Goal: Task Accomplishment & Management: Use online tool/utility

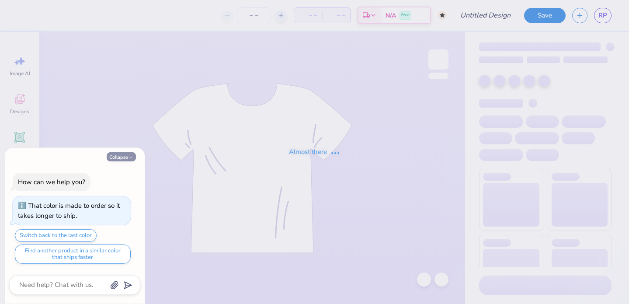
click at [129, 157] on icon "button" at bounding box center [130, 157] width 5 height 5
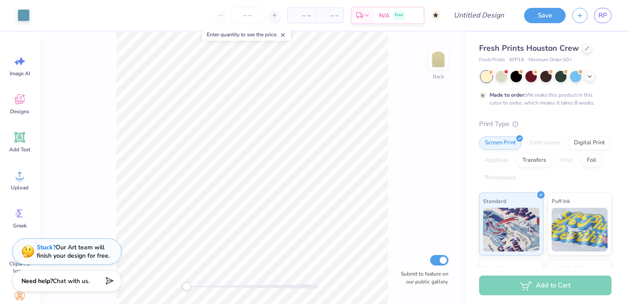
click at [538, 46] on span "Fresh Prints Houston Crew" at bounding box center [529, 48] width 100 height 10
click at [585, 49] on icon at bounding box center [587, 47] width 4 height 4
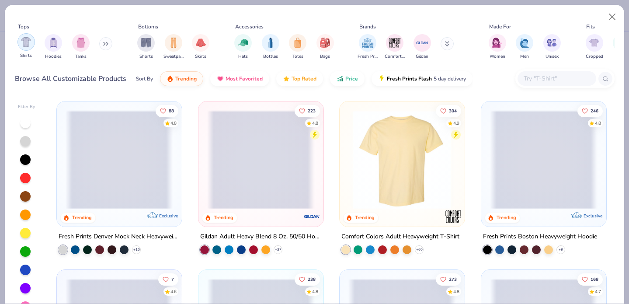
click at [29, 46] on img "filter for Shirts" at bounding box center [26, 42] width 10 height 10
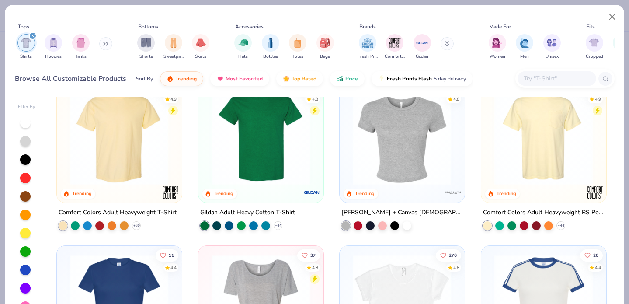
scroll to position [19, 0]
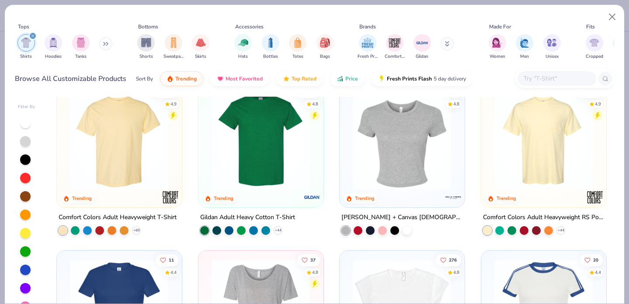
click at [551, 139] on img at bounding box center [543, 140] width 107 height 99
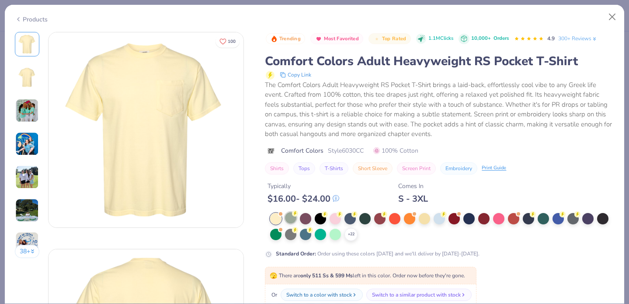
click at [292, 220] on div at bounding box center [290, 217] width 11 height 11
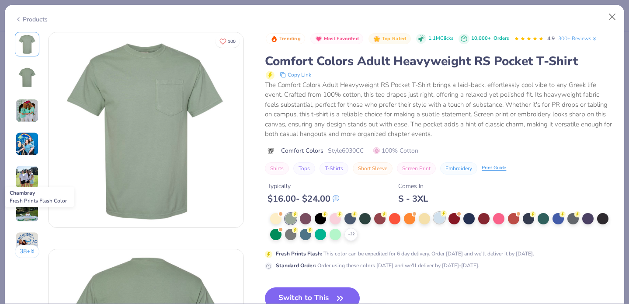
click at [440, 220] on div at bounding box center [439, 217] width 11 height 11
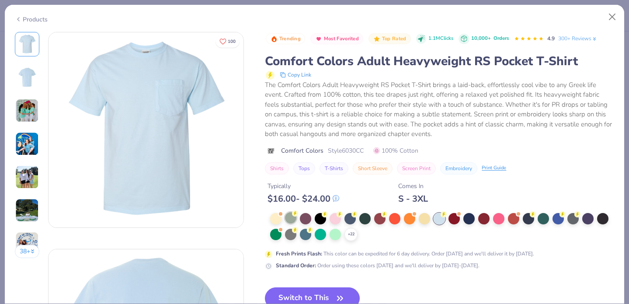
click at [290, 221] on div at bounding box center [290, 217] width 11 height 11
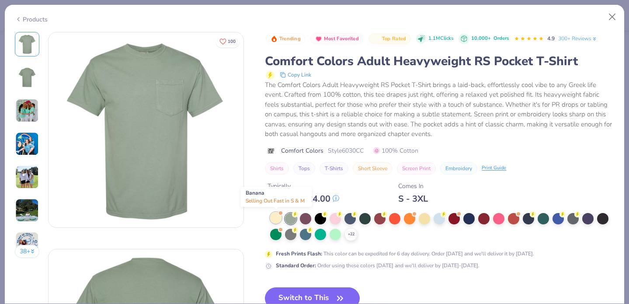
click at [275, 221] on div at bounding box center [275, 217] width 11 height 11
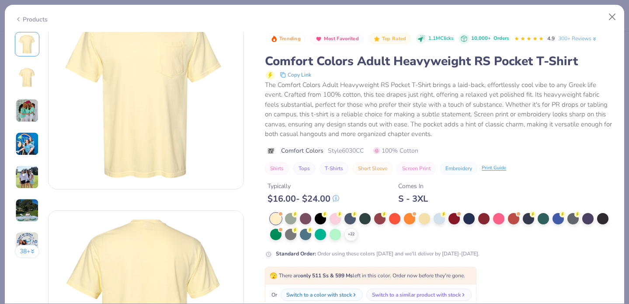
scroll to position [53, 0]
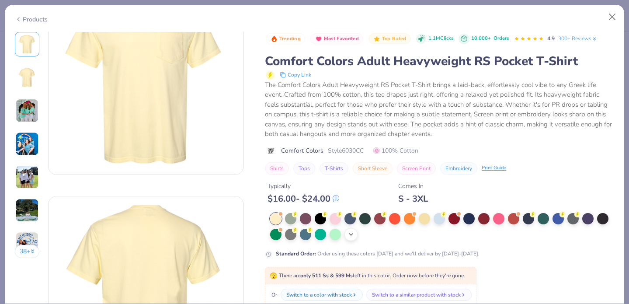
click at [353, 237] on icon at bounding box center [351, 234] width 7 height 7
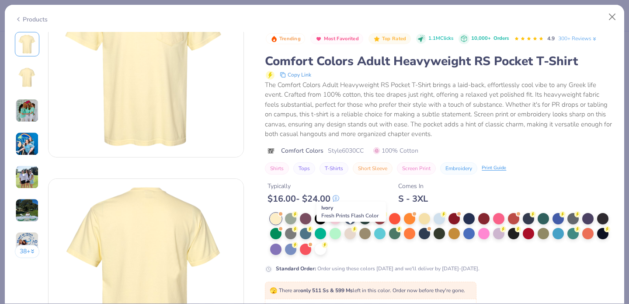
scroll to position [73, 0]
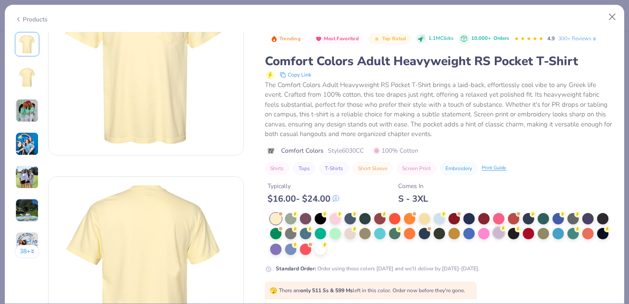
click at [503, 234] on div at bounding box center [498, 232] width 11 height 11
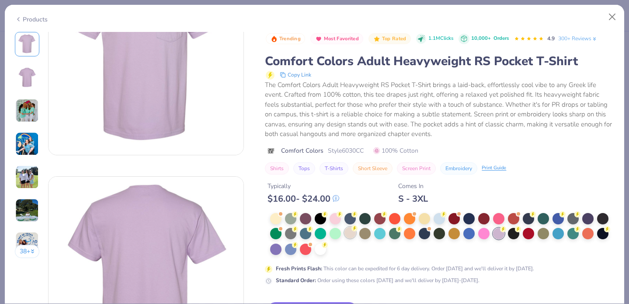
click at [349, 234] on div at bounding box center [350, 232] width 11 height 11
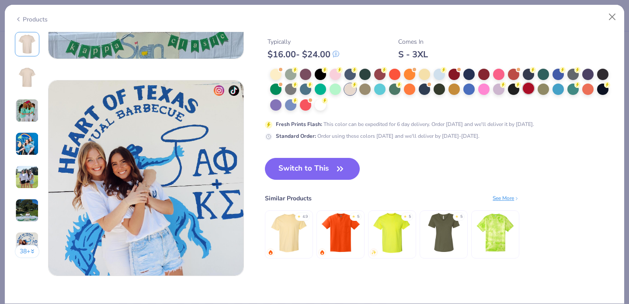
scroll to position [1254, 0]
click at [333, 169] on button "Switch to This" at bounding box center [312, 169] width 95 height 22
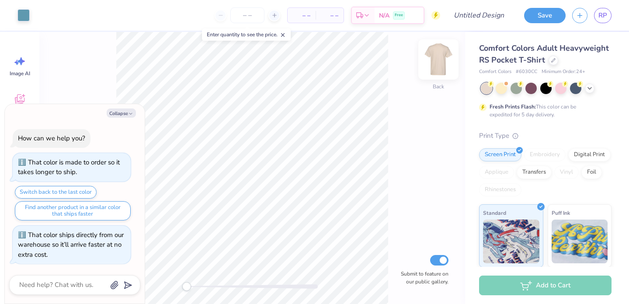
click at [438, 60] on img at bounding box center [438, 59] width 35 height 35
click at [442, 63] on img at bounding box center [438, 59] width 35 height 35
click at [431, 61] on img at bounding box center [438, 59] width 35 height 35
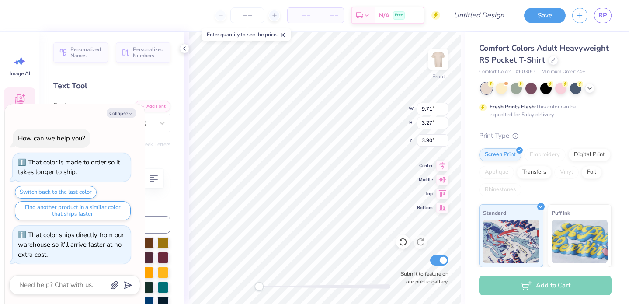
scroll to position [0, 0]
type textarea "x"
type textarea "A"
type textarea "x"
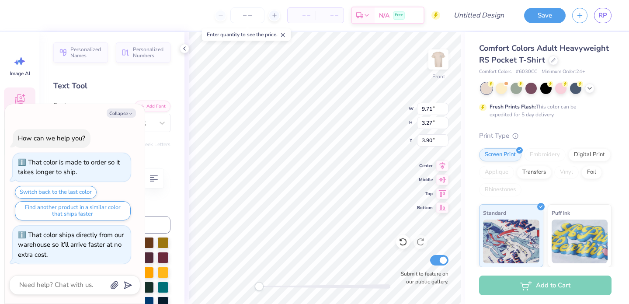
type textarea "AX"
type textarea "x"
type textarea "AXO"
type textarea "x"
type textarea "AXO"
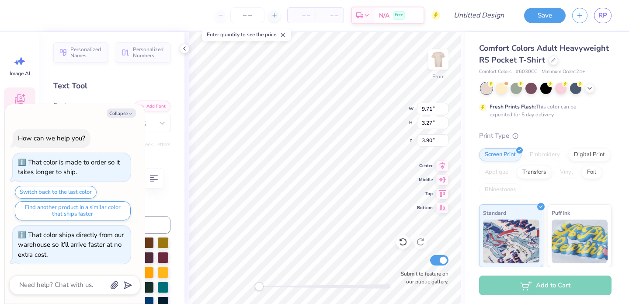
type textarea "x"
type textarea "AXO &"
type textarea "x"
type textarea "AXO &"
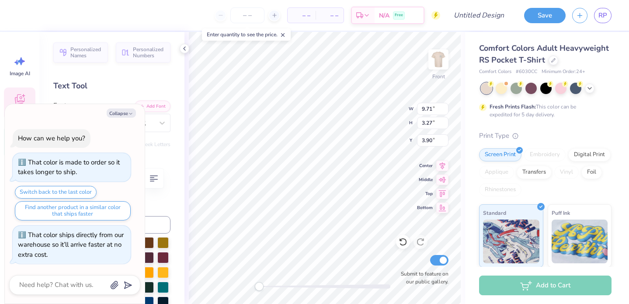
type textarea "x"
type textarea "AXO & K"
type textarea "x"
type textarea "AXO &"
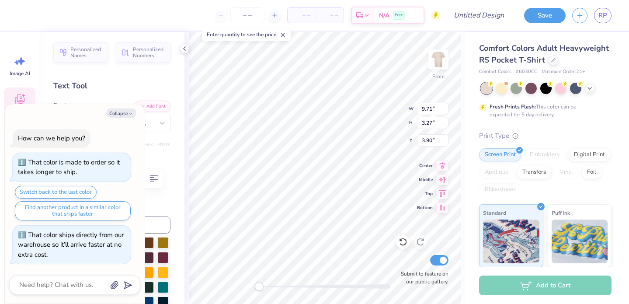
type textarea "x"
type textarea "AXO &"
type textarea "x"
type textarea "AXO"
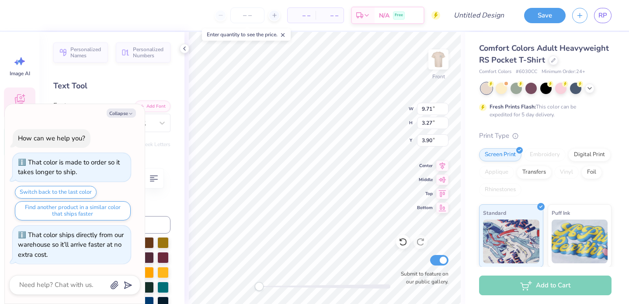
type textarea "x"
type textarea "AXO"
type textarea "x"
type textarea "AX"
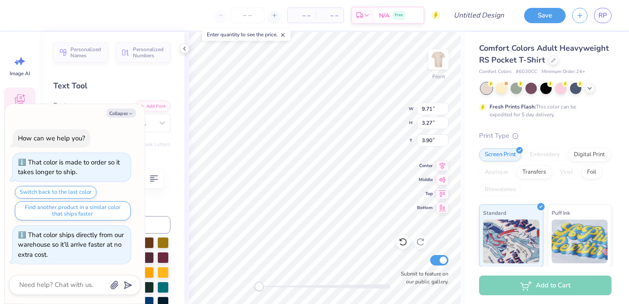
type textarea "x"
type textarea "A"
type textarea "x"
type textarea "AL"
type textarea "x"
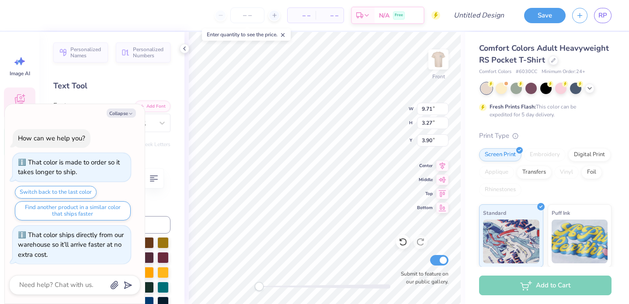
type textarea "ALPH"
type textarea "x"
type textarea "ALPHA"
type textarea "x"
type textarea "ALPHA"
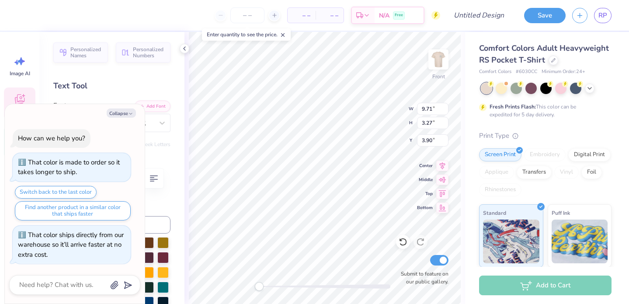
type textarea "x"
type textarea "ALPHA CH"
type textarea "x"
type textarea "ALPHA CHI"
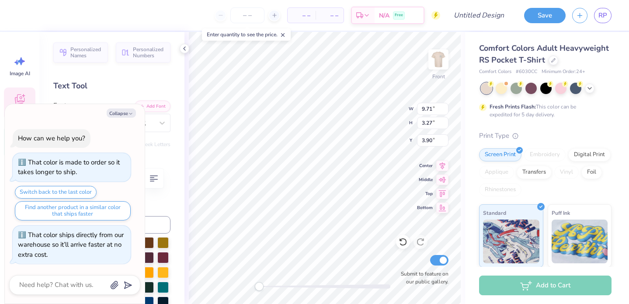
type textarea "x"
type textarea "ALPHA CHI"
type textarea "x"
type textarea "ALPHA CHI &"
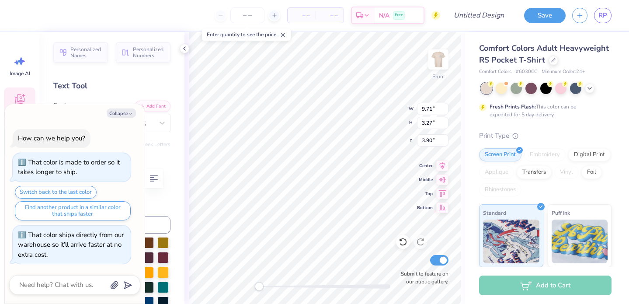
type textarea "x"
type textarea "ALPHA CHI &"
type textarea "x"
type textarea "ALPHA CHI & K"
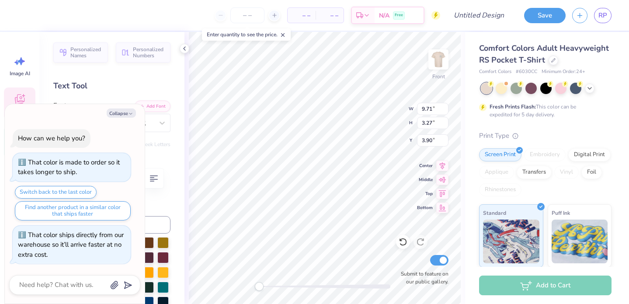
type textarea "x"
type textarea "ALPHA CHI & KAP"
type textarea "x"
type textarea "ALPHA CHI & [PERSON_NAME]"
type textarea "x"
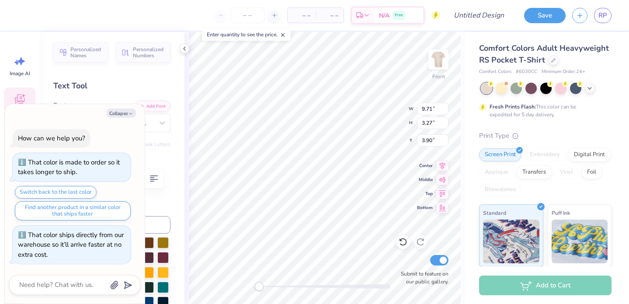
type textarea "ALPHA CHI & KAPPA"
type textarea "x"
type textarea "ALPHA CHI & KAPPA"
type textarea "x"
type textarea "ALPHA CHI & KAPPA SI"
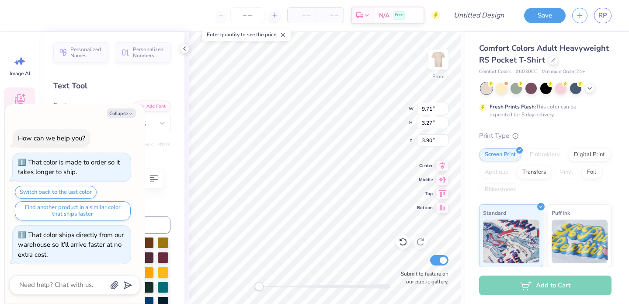
type textarea "x"
type textarea "ALPHA CHI & KAPPA SIG"
type textarea "x"
type textarea "ALPHA CHI & KAPPA SIGM"
type textarea "x"
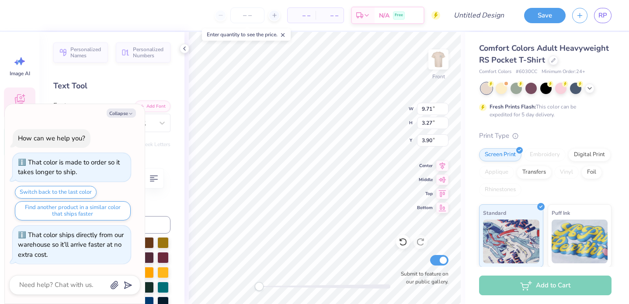
type textarea "ALPHA CHI & KAPPA SIGMA"
type textarea "x"
type input "5.82"
type input "0.65"
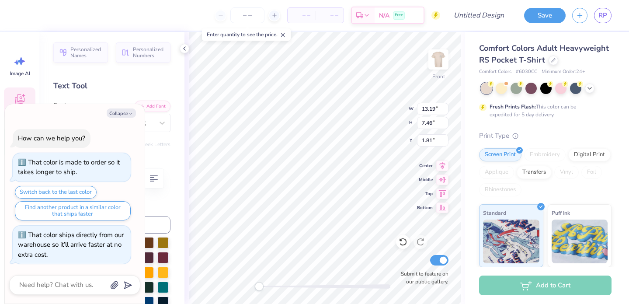
type input "3.00"
type textarea "x"
type input "13.19"
type input "7.46"
type input "1.91"
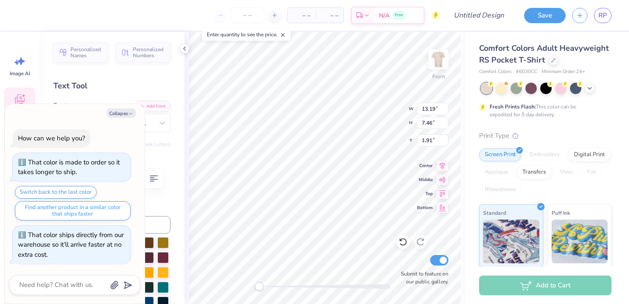
type textarea "x"
type input "9.12"
type input "8.12"
type input "5.64"
type textarea "x"
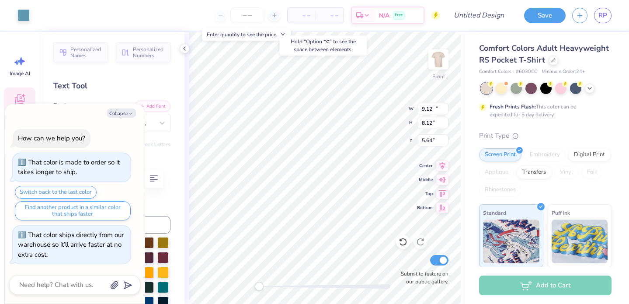
type input "13.19"
type input "7.46"
type input "1.91"
type textarea "x"
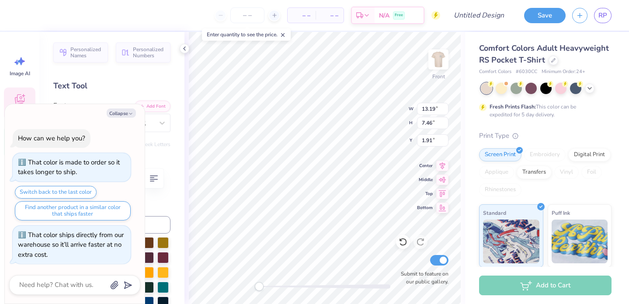
type textarea "ALPHA CHI & = SIGMA"
type textarea "x"
type textarea "ALPHA CHI & = SIGM"
type textarea "x"
type textarea "ALPHA CHI & = SIG"
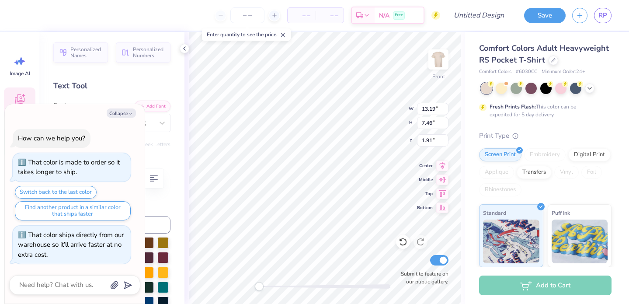
type textarea "x"
type textarea "ALPHA CHI & = SI"
type textarea "x"
type textarea "ALPHA CHI & = S"
type textarea "x"
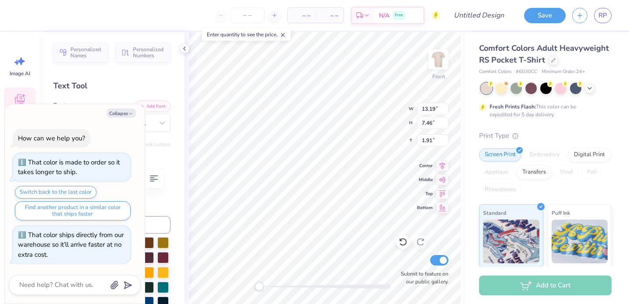
type textarea "ALPHA CHI & ="
type textarea "x"
type textarea "ALPHA CHI & ="
type textarea "x"
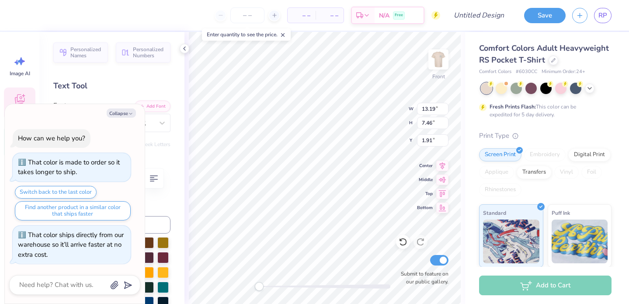
type textarea "ALPHA CHI &"
type textarea "x"
type textarea "ALPHA CHI & K"
type textarea "x"
type textarea "ALPHA CHI & KS"
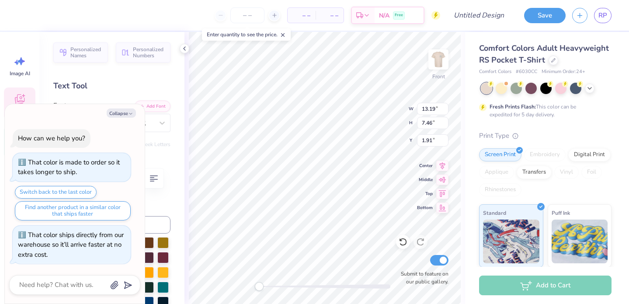
type textarea "x"
type textarea "ALPHA CHI & KSI"
type textarea "x"
type textarea "ALPHA CHI & KSIG"
type textarea "x"
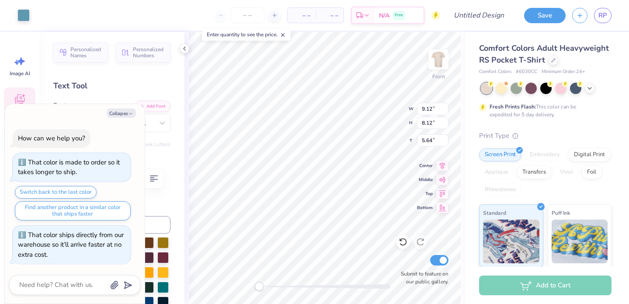
type input "12.49"
type input "7.34"
type input "1.97"
click at [126, 116] on button "Collapse" at bounding box center [121, 112] width 29 height 9
type textarea "x"
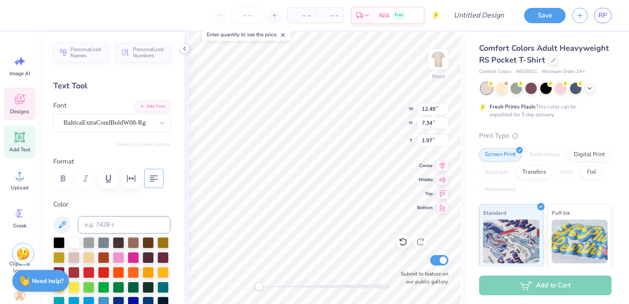
click at [158, 177] on icon "button" at bounding box center [154, 178] width 10 height 10
type textarea "ALPHA CHI"
type input "9.55"
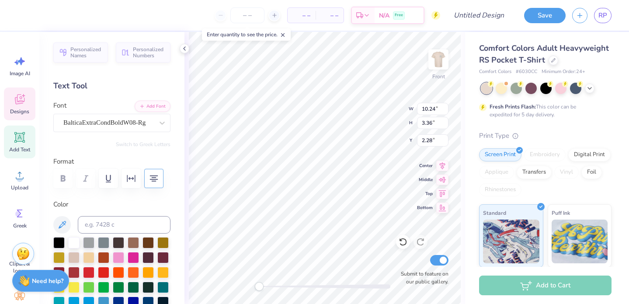
type input "4.02"
type textarea "&"
type input "12.18"
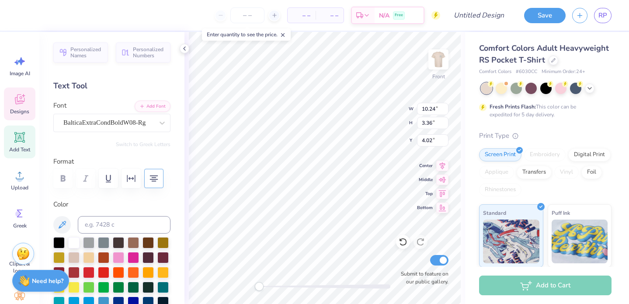
type textarea "H"
type textarea "KSIG"
type input "4.36"
type input "2.65"
type input "9.53"
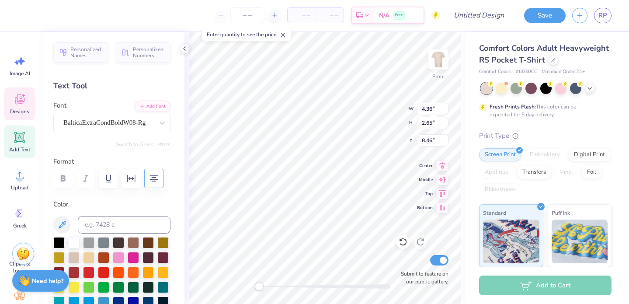
type input "4.36"
type input "2.65"
type input "8.46"
type input "0.83"
type input "1.39"
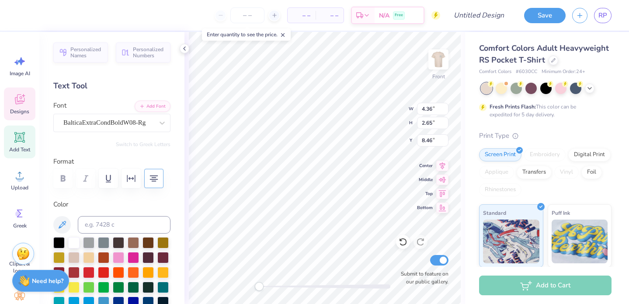
type input "6.68"
type input "3.41"
type input "2.07"
type input "8.36"
type input "10.14"
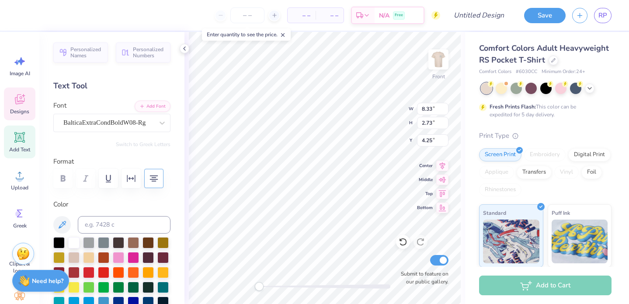
type textarea "A"
type textarea "AXΩ"
type textarea "AXΩ & KSIG"
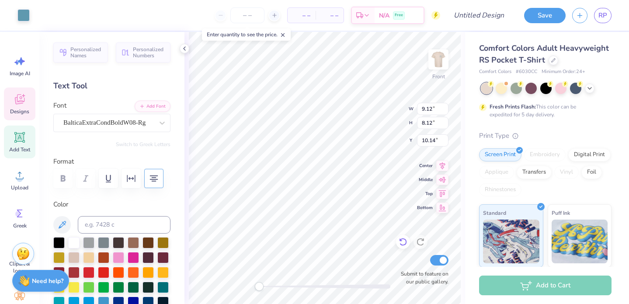
click at [406, 239] on icon at bounding box center [403, 242] width 9 height 9
click at [405, 245] on div "Front Submit to feature on our public gallery." at bounding box center [325, 168] width 281 height 272
type input "6.53"
type textarea "F"
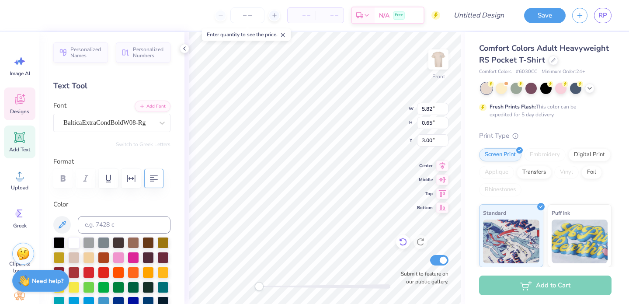
click at [407, 244] on icon at bounding box center [403, 242] width 9 height 9
click at [405, 241] on icon at bounding box center [403, 242] width 9 height 9
click at [405, 239] on icon at bounding box center [403, 242] width 9 height 9
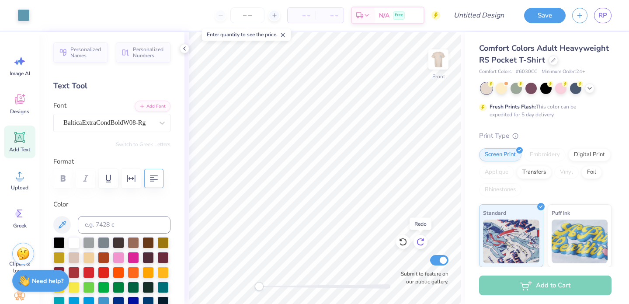
click at [423, 241] on icon at bounding box center [423, 240] width 2 height 2
click at [423, 241] on icon at bounding box center [420, 242] width 9 height 9
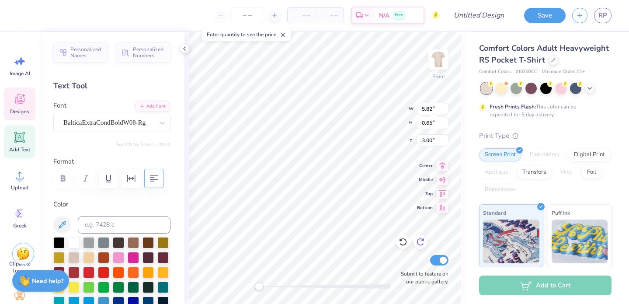
type textarea "FALL 2025"
type input "6.96"
type input "1.20"
type input "14.73"
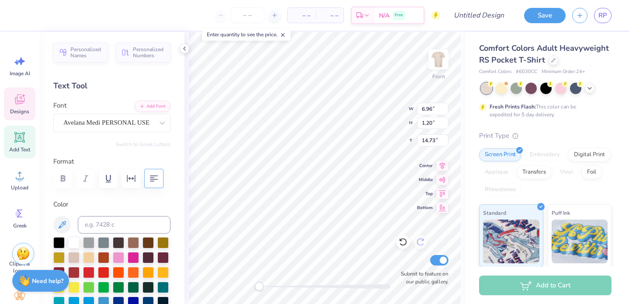
scroll to position [0, 0]
type textarea "F"
type textarea "Victory Formal"
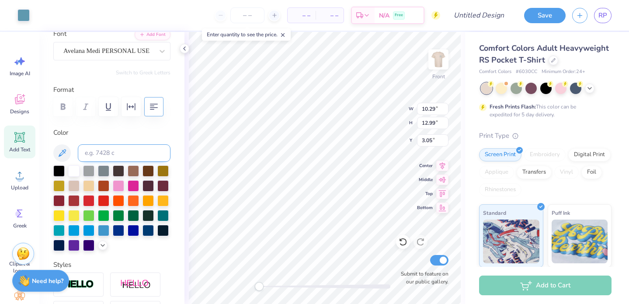
scroll to position [79, 0]
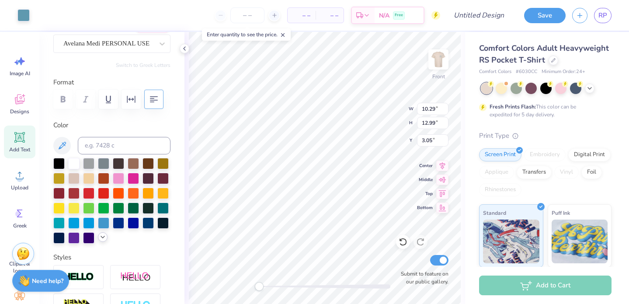
click at [101, 239] on icon at bounding box center [102, 237] width 7 height 7
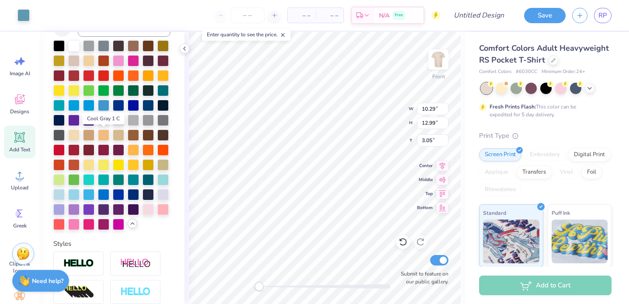
scroll to position [203, 0]
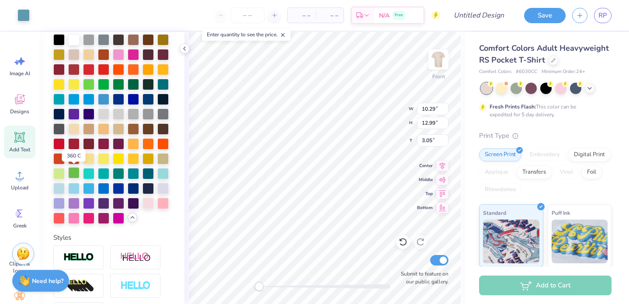
click at [76, 174] on div at bounding box center [73, 172] width 11 height 11
type input "12.16"
click at [73, 175] on div at bounding box center [73, 172] width 11 height 11
click at [19, 11] on div at bounding box center [23, 14] width 12 height 12
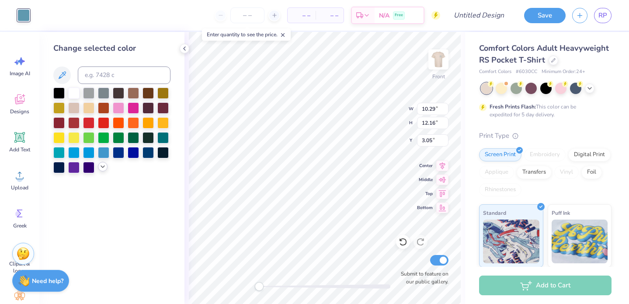
click at [100, 170] on icon at bounding box center [102, 166] width 7 height 7
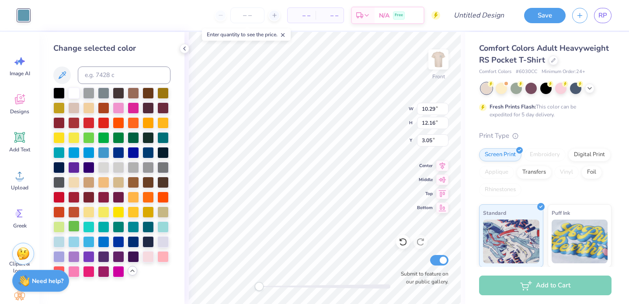
click at [74, 229] on div at bounding box center [73, 225] width 11 height 11
click at [402, 239] on icon at bounding box center [403, 242] width 9 height 9
click at [402, 241] on icon at bounding box center [403, 242] width 9 height 9
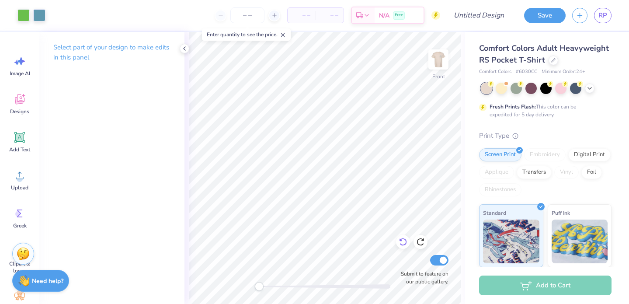
click at [402, 242] on icon at bounding box center [403, 242] width 9 height 9
click at [25, 14] on div at bounding box center [23, 14] width 12 height 12
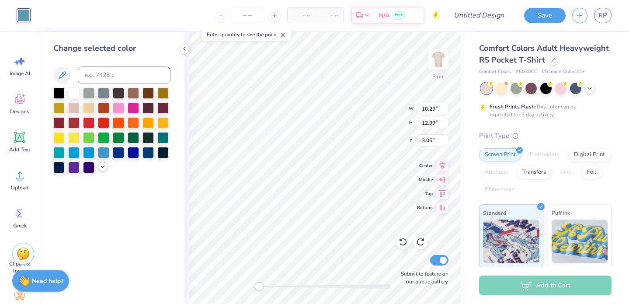
click at [101, 170] on icon at bounding box center [102, 166] width 7 height 7
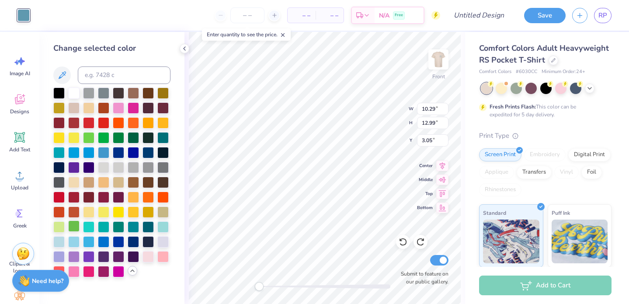
click at [75, 226] on div at bounding box center [73, 225] width 11 height 11
click at [406, 244] on icon at bounding box center [402, 242] width 7 height 8
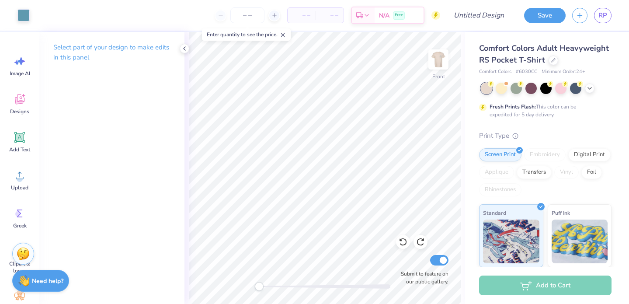
click at [186, 53] on div "Front Submit to feature on our public gallery." at bounding box center [325, 168] width 281 height 272
click at [185, 50] on polyline at bounding box center [185, 48] width 2 height 3
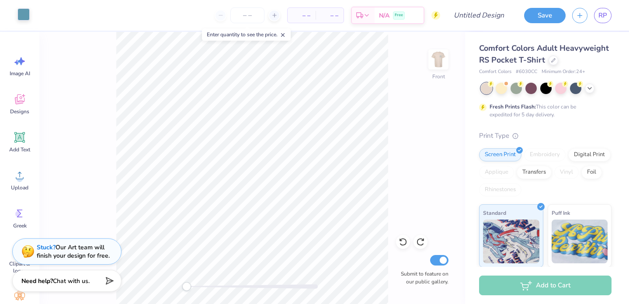
click at [25, 16] on div at bounding box center [23, 14] width 12 height 12
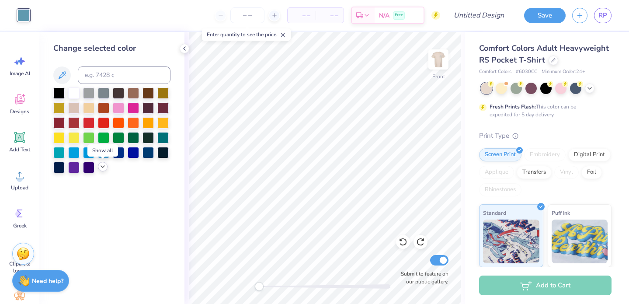
click at [102, 165] on icon at bounding box center [102, 166] width 7 height 7
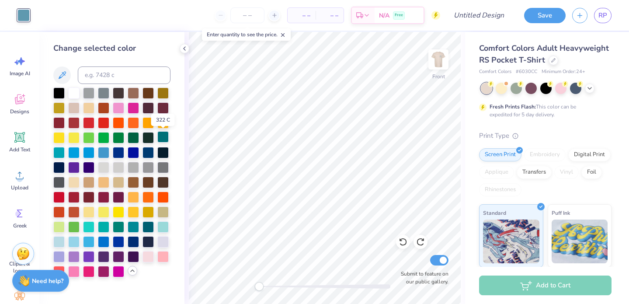
click at [163, 138] on div at bounding box center [162, 136] width 11 height 11
click at [143, 142] on div at bounding box center [148, 136] width 11 height 11
click at [129, 137] on div at bounding box center [133, 136] width 11 height 11
click at [163, 223] on div at bounding box center [162, 225] width 11 height 11
click at [76, 241] on div at bounding box center [73, 240] width 11 height 11
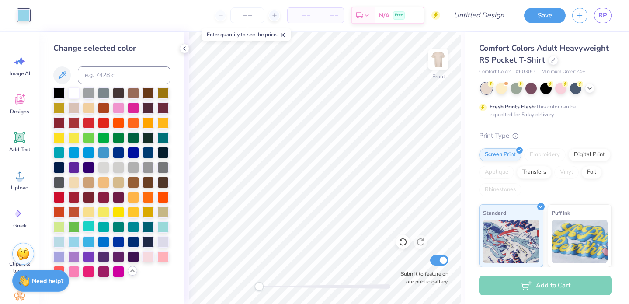
click at [87, 228] on div at bounding box center [88, 225] width 11 height 11
click at [75, 227] on div at bounding box center [73, 225] width 11 height 11
click at [119, 230] on div at bounding box center [118, 225] width 11 height 11
click at [122, 137] on div at bounding box center [118, 136] width 11 height 11
click at [118, 227] on div at bounding box center [118, 225] width 11 height 11
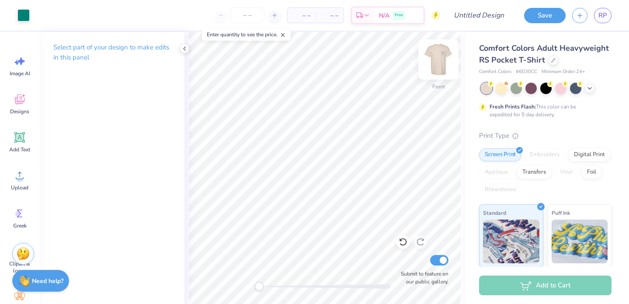
click at [432, 68] on img at bounding box center [438, 59] width 35 height 35
click at [14, 101] on icon at bounding box center [19, 99] width 13 height 13
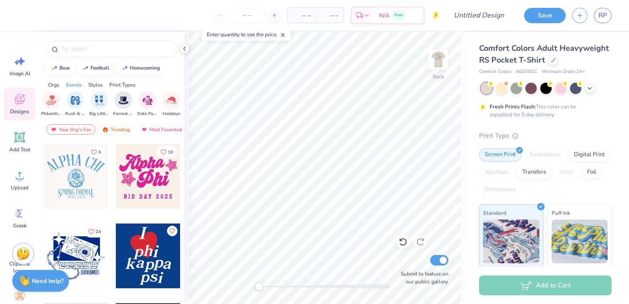
scroll to position [0, 223]
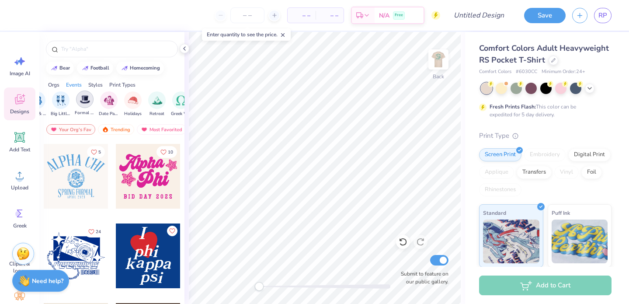
click at [91, 101] on div "filter for Formal & Semi" at bounding box center [84, 99] width 17 height 17
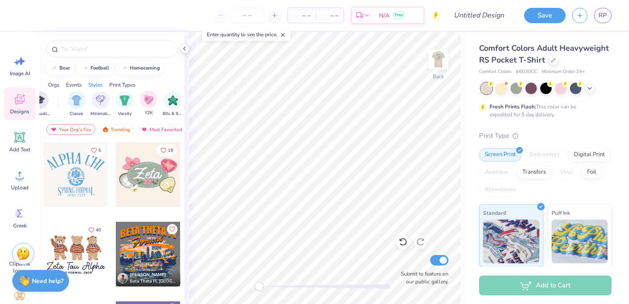
scroll to position [0, 434]
click at [103, 105] on div "filter for Minimalist" at bounding box center [102, 99] width 17 height 17
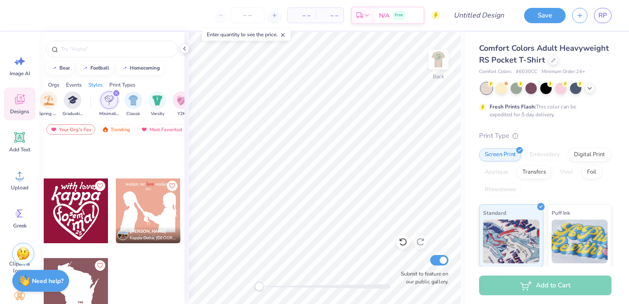
scroll to position [0, 402]
click at [131, 102] on img "filter for Classic" at bounding box center [135, 100] width 10 height 10
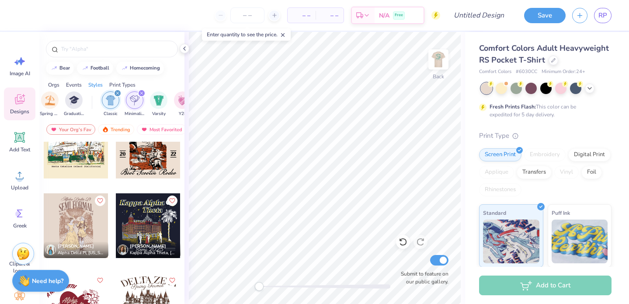
scroll to position [2099, 0]
click at [438, 63] on img at bounding box center [438, 59] width 35 height 35
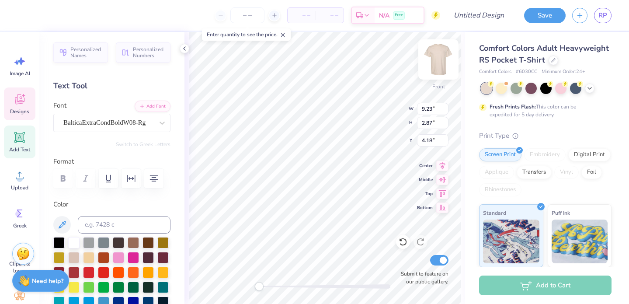
click at [439, 59] on img at bounding box center [438, 59] width 35 height 35
type input "3.43"
type input "1.07"
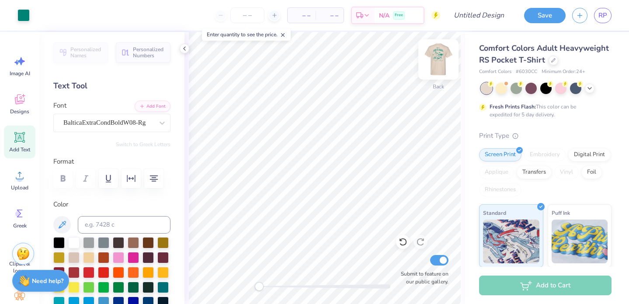
click at [433, 67] on img at bounding box center [438, 59] width 35 height 35
click at [432, 66] on img at bounding box center [438, 59] width 35 height 35
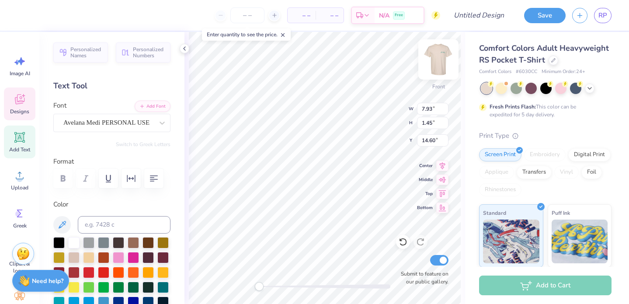
type input "10.29"
type input "7.82"
type input "8.23"
click at [436, 58] on img at bounding box center [438, 59] width 35 height 35
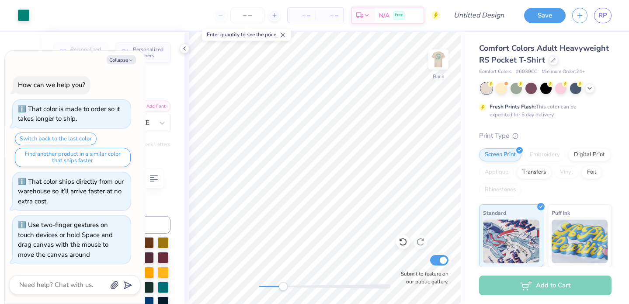
drag, startPoint x: 261, startPoint y: 286, endPoint x: 283, endPoint y: 286, distance: 21.9
click at [283, 286] on div "Accessibility label" at bounding box center [283, 286] width 9 height 9
click at [439, 63] on img at bounding box center [438, 59] width 35 height 35
click at [435, 68] on img at bounding box center [438, 59] width 35 height 35
click at [403, 242] on icon at bounding box center [403, 242] width 9 height 9
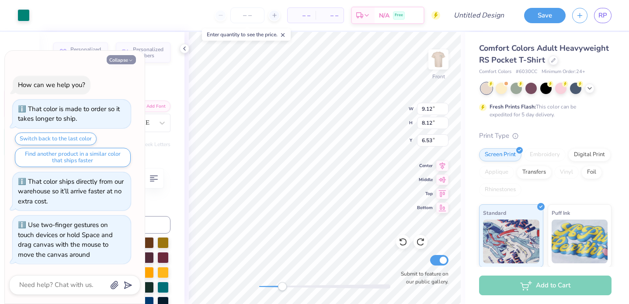
click at [130, 59] on icon "button" at bounding box center [130, 60] width 5 height 5
type textarea "x"
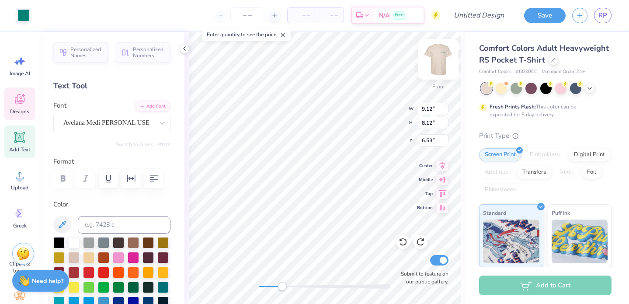
click at [440, 57] on img at bounding box center [438, 59] width 35 height 35
type input "3.44"
type input "2.33"
type input "2.65"
type input "0.48"
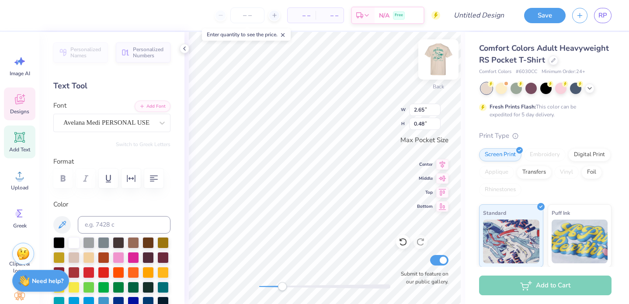
type input "3.44"
type input "2.33"
type input "3.43"
type input "1.07"
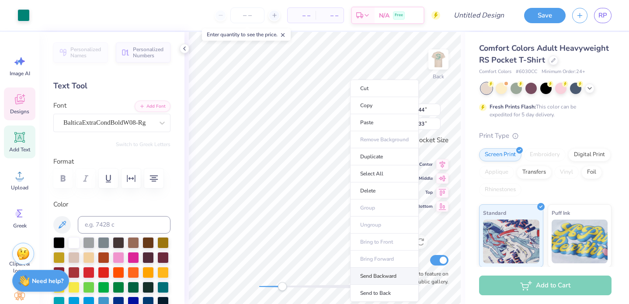
click at [374, 274] on li "Send Backward" at bounding box center [384, 276] width 69 height 17
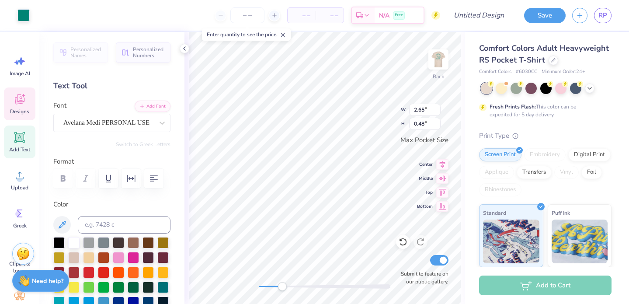
type input "2.65"
type input "0.48"
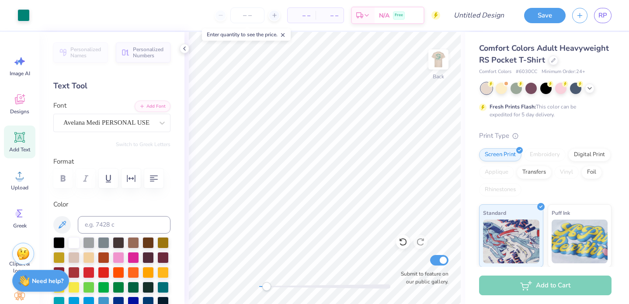
drag, startPoint x: 281, startPoint y: 288, endPoint x: 265, endPoint y: 288, distance: 15.7
click at [265, 288] on div "Accessibility label" at bounding box center [266, 286] width 9 height 9
drag, startPoint x: 267, startPoint y: 284, endPoint x: 282, endPoint y: 284, distance: 14.9
click at [281, 284] on div "Accessibility label" at bounding box center [276, 286] width 9 height 9
drag, startPoint x: 282, startPoint y: 286, endPoint x: 264, endPoint y: 286, distance: 18.4
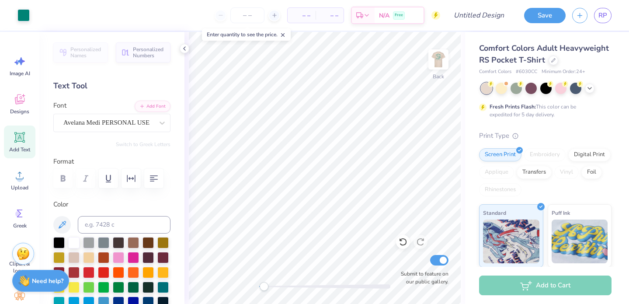
click at [264, 286] on div "Accessibility label" at bounding box center [264, 286] width 9 height 9
click at [437, 59] on img at bounding box center [438, 59] width 35 height 35
click at [435, 67] on img at bounding box center [438, 59] width 35 height 35
click at [439, 60] on img at bounding box center [438, 59] width 35 height 35
click at [441, 59] on img at bounding box center [438, 59] width 35 height 35
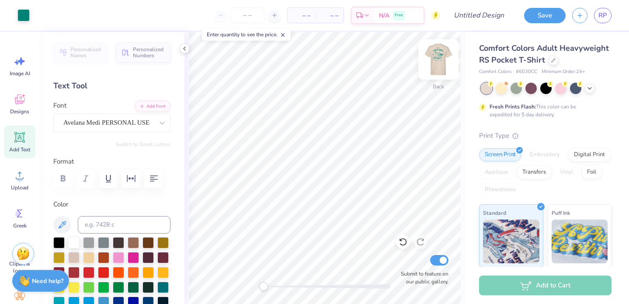
click at [444, 58] on img at bounding box center [438, 59] width 35 height 35
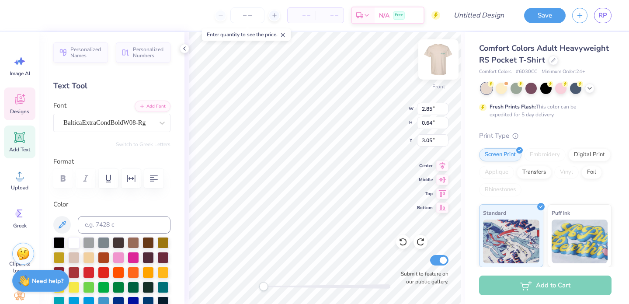
click at [431, 58] on img at bounding box center [438, 59] width 35 height 35
type input "2.77"
type input "0.62"
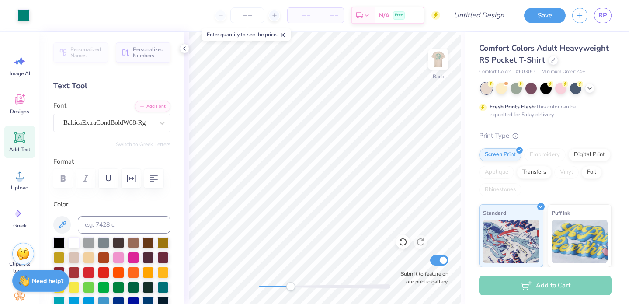
drag, startPoint x: 265, startPoint y: 285, endPoint x: 292, endPoint y: 283, distance: 27.2
click at [292, 284] on div "Accessibility label" at bounding box center [290, 286] width 9 height 9
drag, startPoint x: 291, startPoint y: 287, endPoint x: 264, endPoint y: 288, distance: 27.1
click at [264, 288] on div "Accessibility label" at bounding box center [264, 286] width 9 height 9
click at [439, 67] on img at bounding box center [438, 59] width 35 height 35
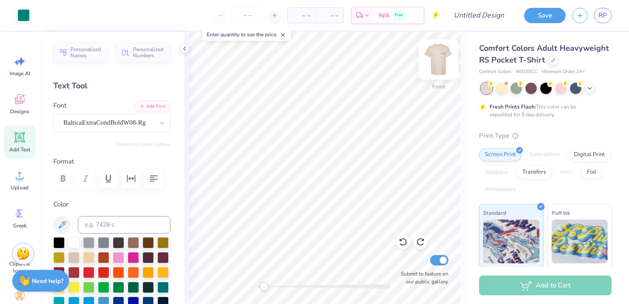
click at [436, 61] on img at bounding box center [438, 59] width 35 height 35
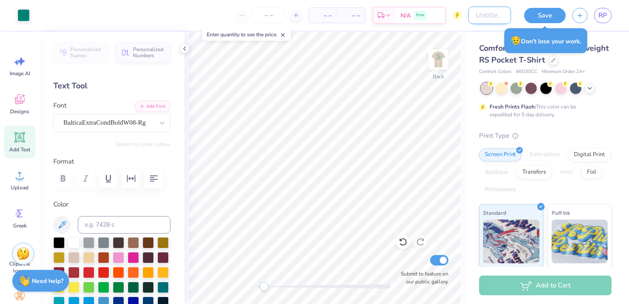
click at [473, 18] on input "Design Title" at bounding box center [489, 15] width 43 height 17
type input "Victory Formal 2025"
click at [545, 13] on button "Save" at bounding box center [545, 14] width 42 height 15
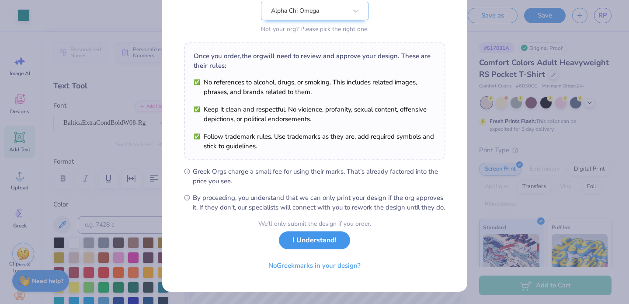
click at [319, 244] on button "I Understand!" at bounding box center [314, 240] width 71 height 18
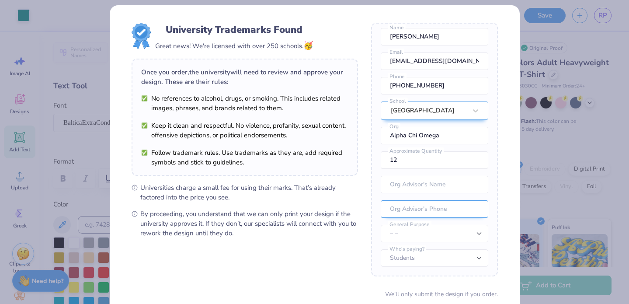
scroll to position [29, 0]
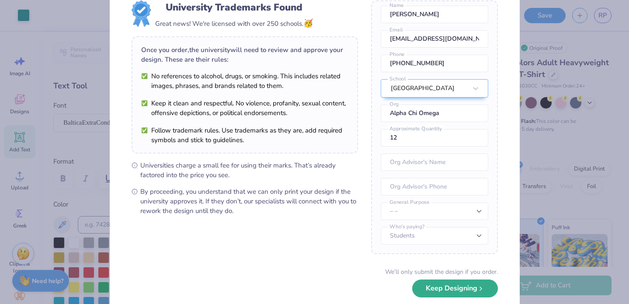
click at [427, 288] on button "Keep Designing" at bounding box center [455, 289] width 86 height 18
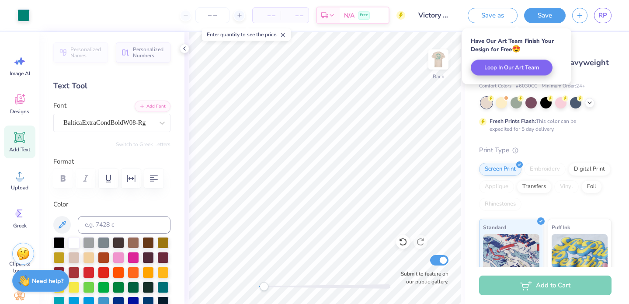
scroll to position [0, 0]
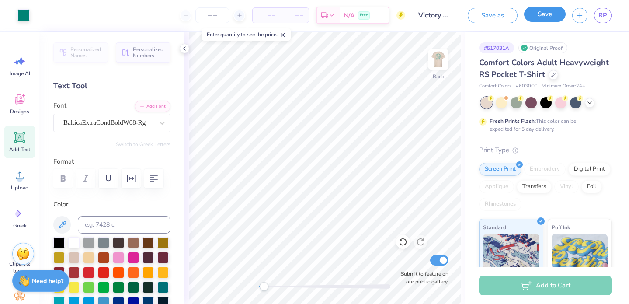
click at [541, 17] on button "Save" at bounding box center [545, 14] width 42 height 15
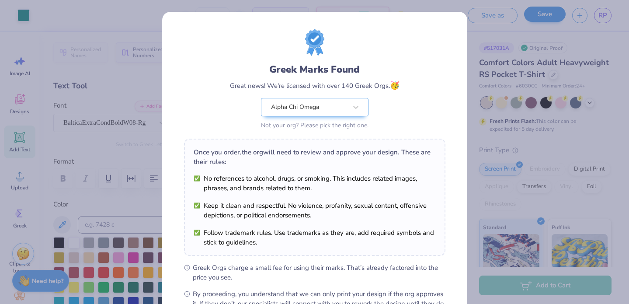
scroll to position [105, 0]
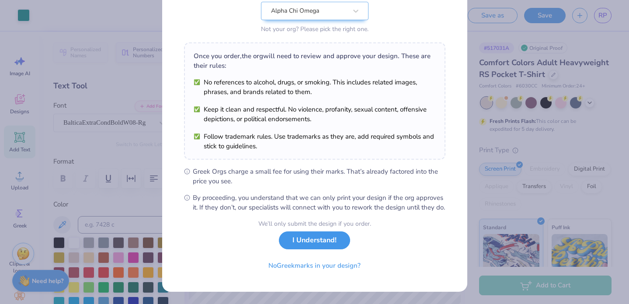
click at [319, 242] on button "I Understand!" at bounding box center [314, 240] width 71 height 18
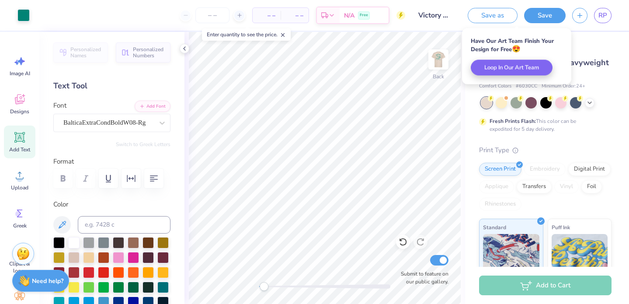
scroll to position [0, 0]
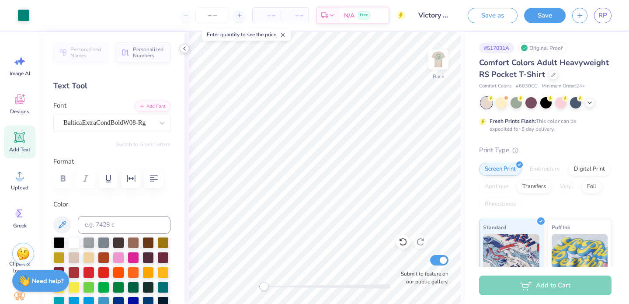
click at [184, 49] on icon at bounding box center [184, 48] width 7 height 7
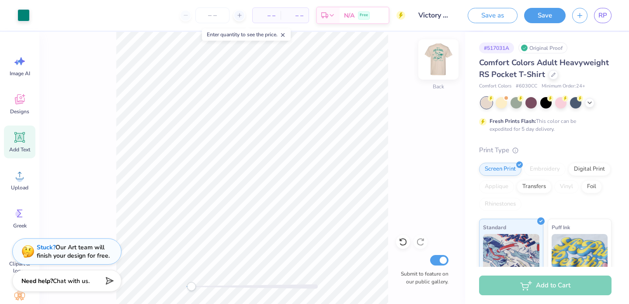
click at [436, 63] on img at bounding box center [438, 59] width 35 height 35
